Goal: Task Accomplishment & Management: Use online tool/utility

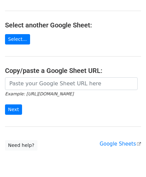
scroll to position [67, 0]
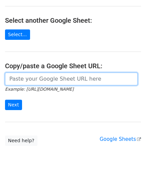
click at [21, 77] on input "url" at bounding box center [71, 79] width 133 height 13
paste input "[URL][DOMAIN_NAME]"
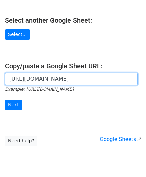
scroll to position [0, 133]
type input "[URL][DOMAIN_NAME]"
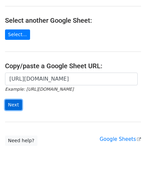
click at [13, 106] on input "Next" at bounding box center [13, 105] width 17 height 10
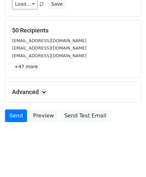
scroll to position [82, 0]
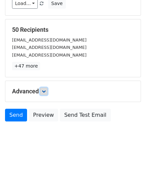
click at [46, 92] on icon at bounding box center [44, 91] width 4 height 4
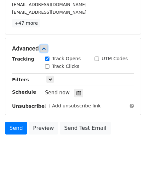
scroll to position [131, 0]
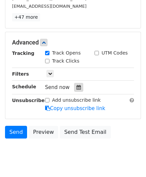
click at [77, 87] on icon at bounding box center [79, 87] width 4 height 5
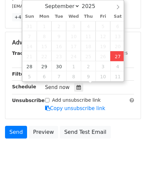
type input "2025-09-27 14:39"
type input "02"
type input "39"
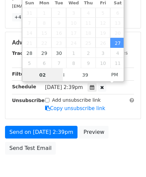
scroll to position [0, 0]
drag, startPoint x: 30, startPoint y: 76, endPoint x: 38, endPoint y: 77, distance: 8.1
click at [24, 76] on input "5" at bounding box center [42, 74] width 41 height 13
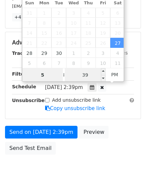
type input "5"
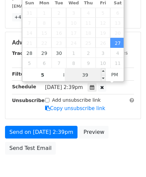
type input "2025-09-27 17:39"
type input "05"
click at [88, 76] on input "39" at bounding box center [85, 74] width 41 height 13
type input "00"
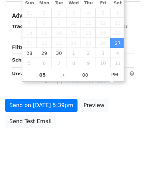
type input "2025-09-27 17:00"
drag, startPoint x: 115, startPoint y: 132, endPoint x: 101, endPoint y: 93, distance: 41.1
click at [114, 132] on body "New Campaign Daily emails left: 50 Google Sheet: Untitled spreadsheet Variables…" at bounding box center [73, 16] width 146 height 284
